Goal: Navigation & Orientation: Find specific page/section

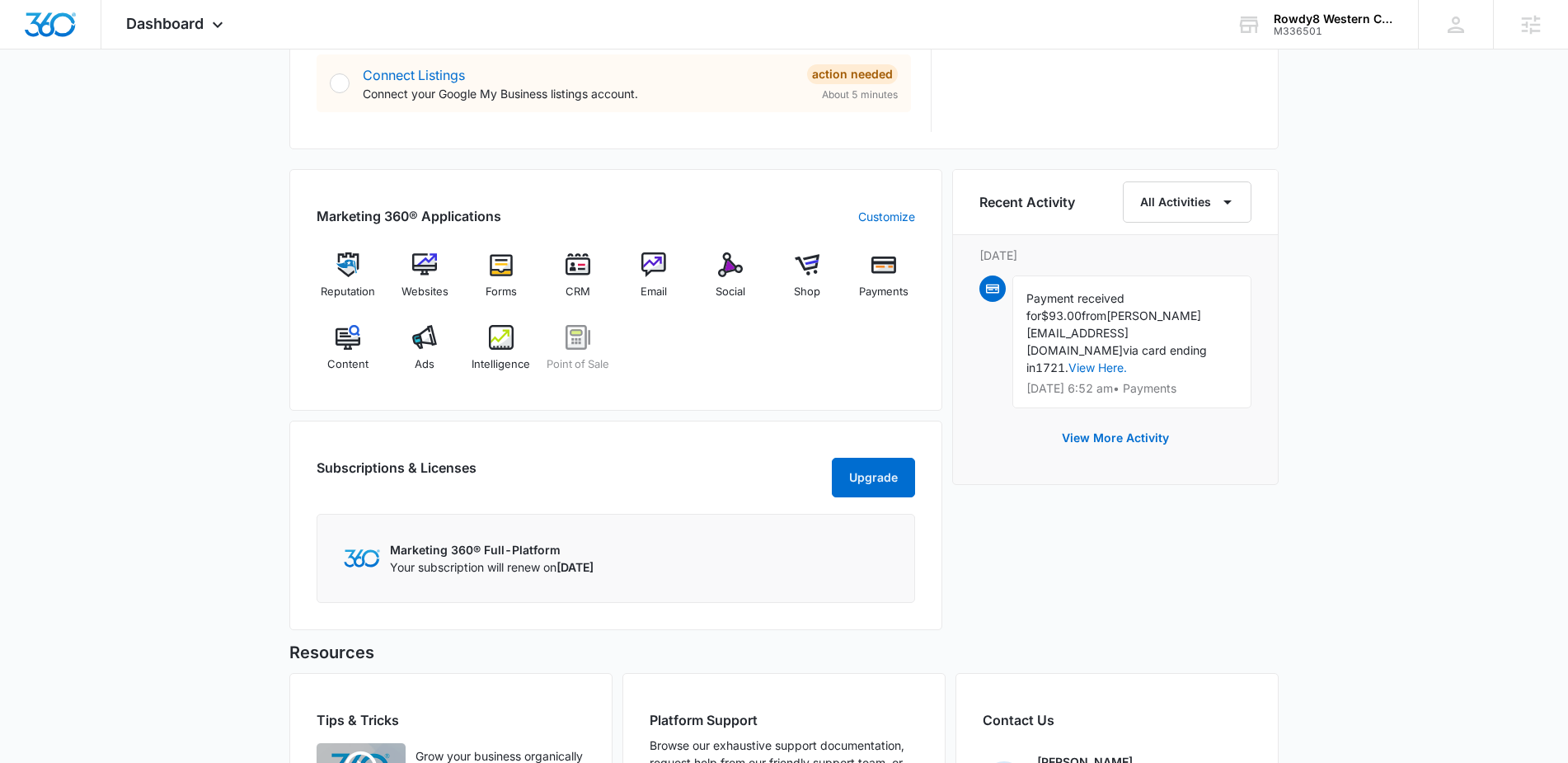
scroll to position [994, 0]
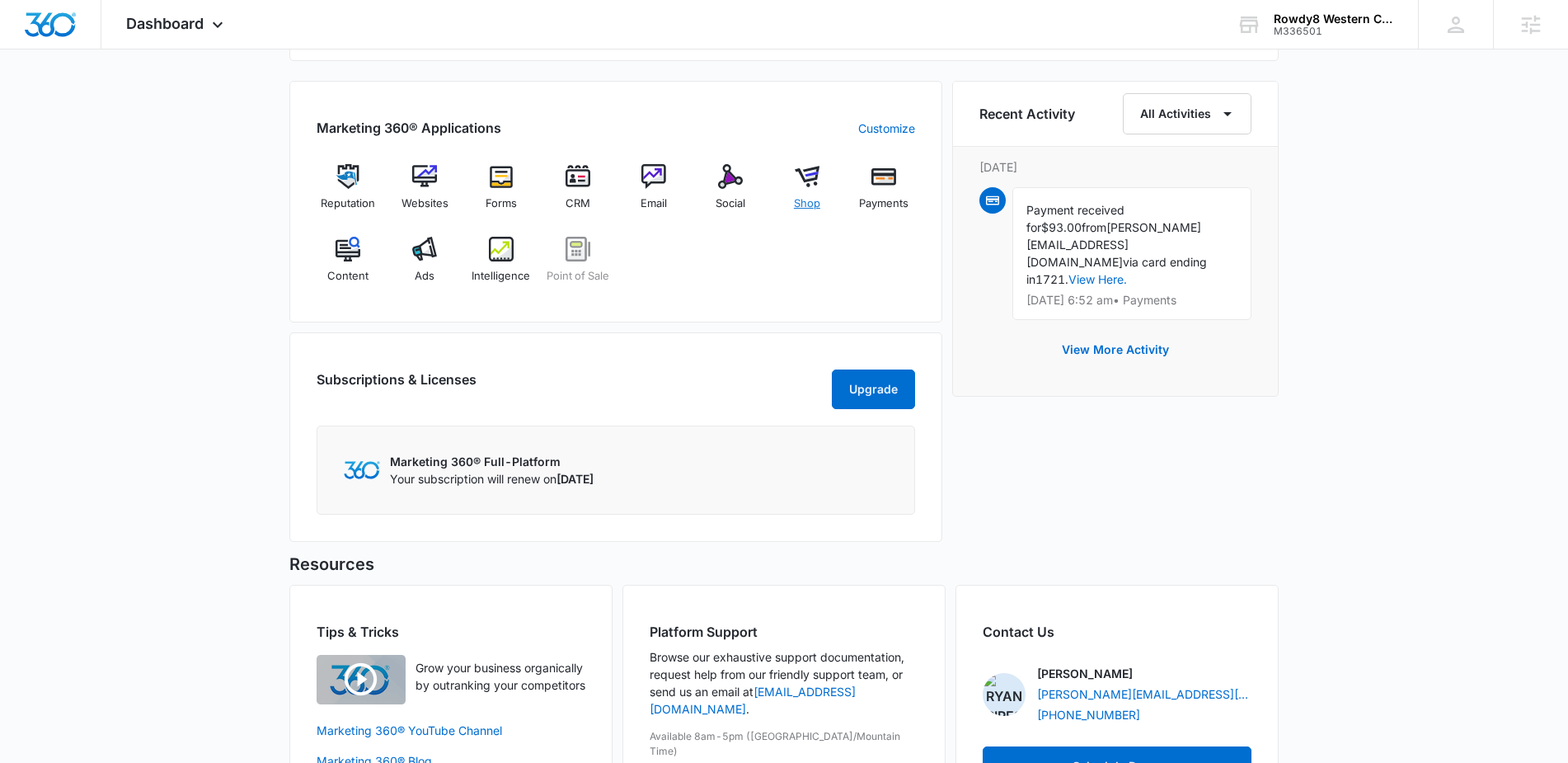
click at [808, 179] on img at bounding box center [807, 176] width 25 height 25
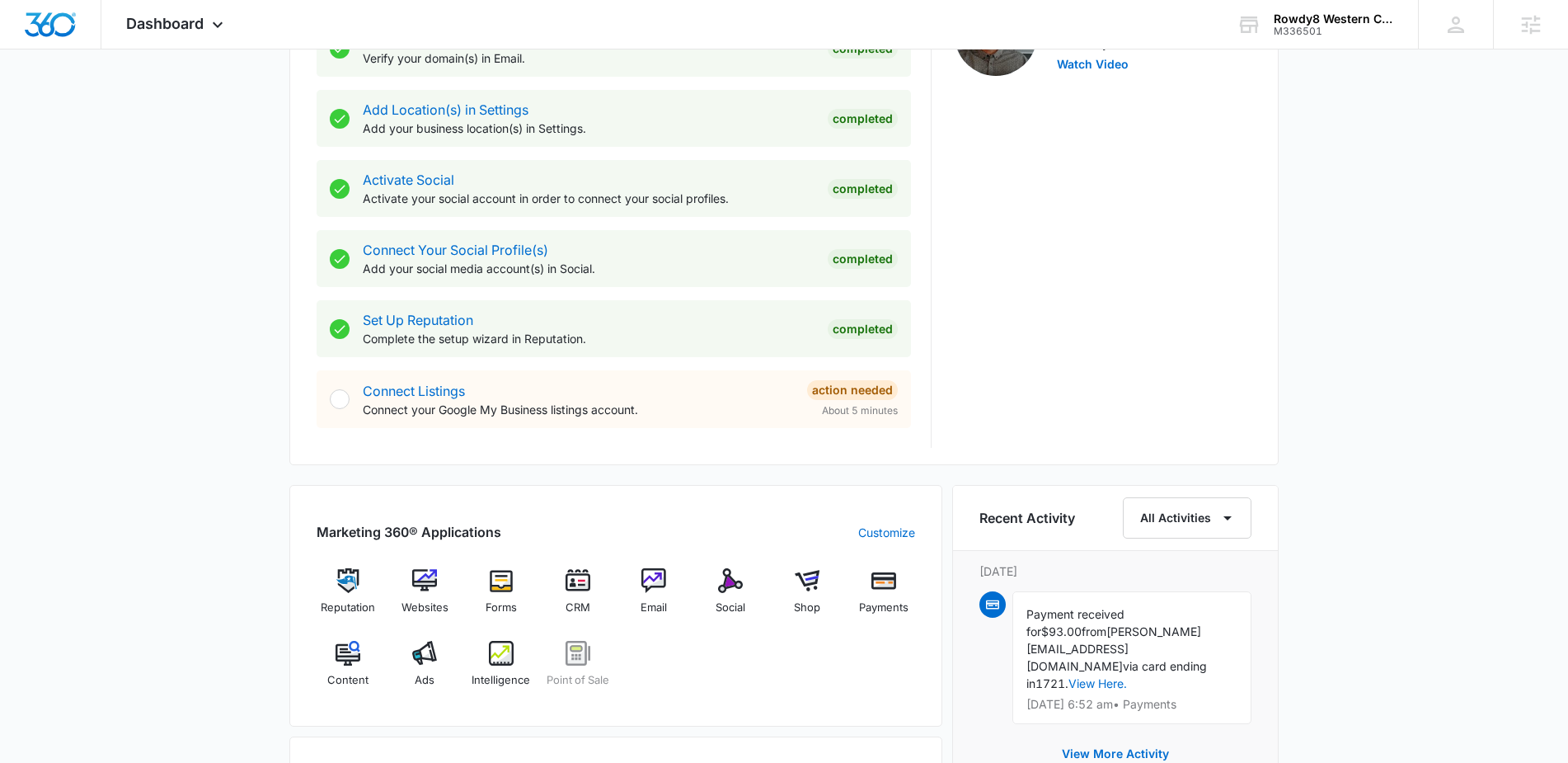
scroll to position [600, 0]
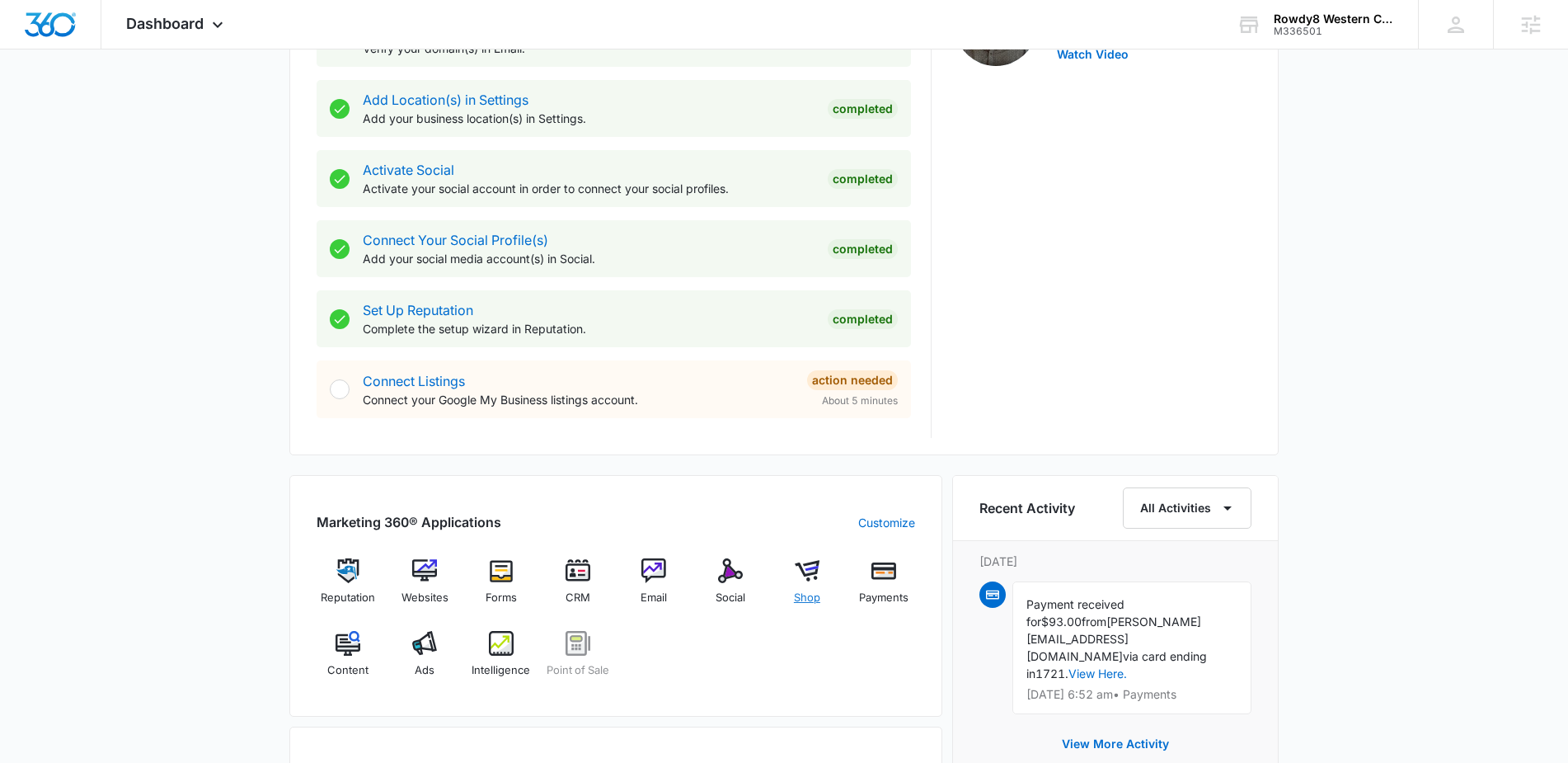
click at [810, 572] on img at bounding box center [807, 570] width 25 height 25
